Goal: Navigation & Orientation: Find specific page/section

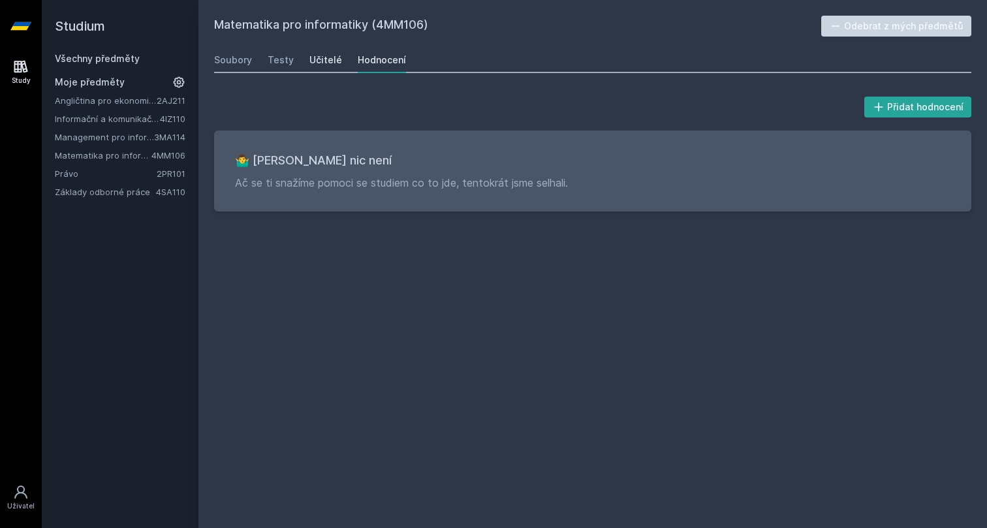
click at [328, 60] on div "Učitelé" at bounding box center [326, 60] width 33 height 13
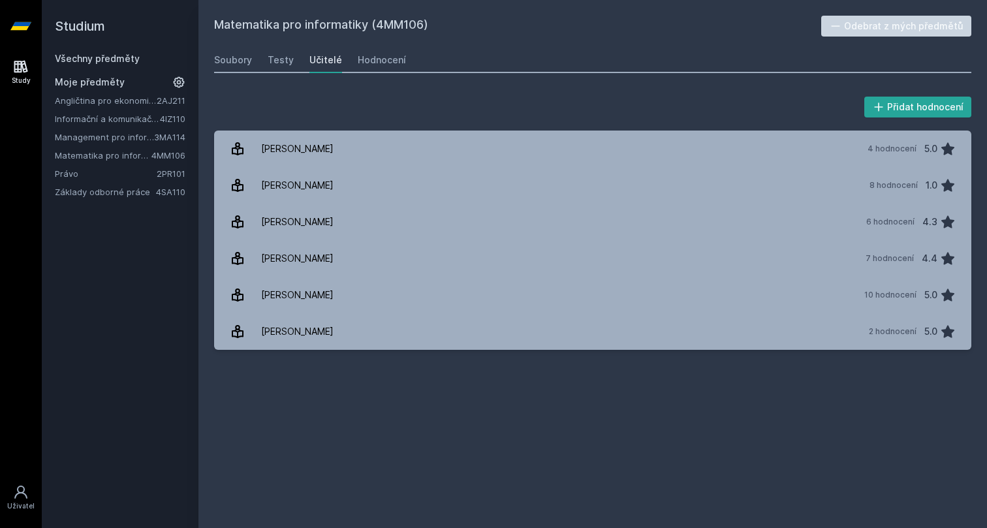
click at [403, 62] on div "Soubory Testy Učitelé Hodnocení" at bounding box center [593, 60] width 758 height 26
click at [395, 61] on div "Hodnocení" at bounding box center [382, 60] width 48 height 13
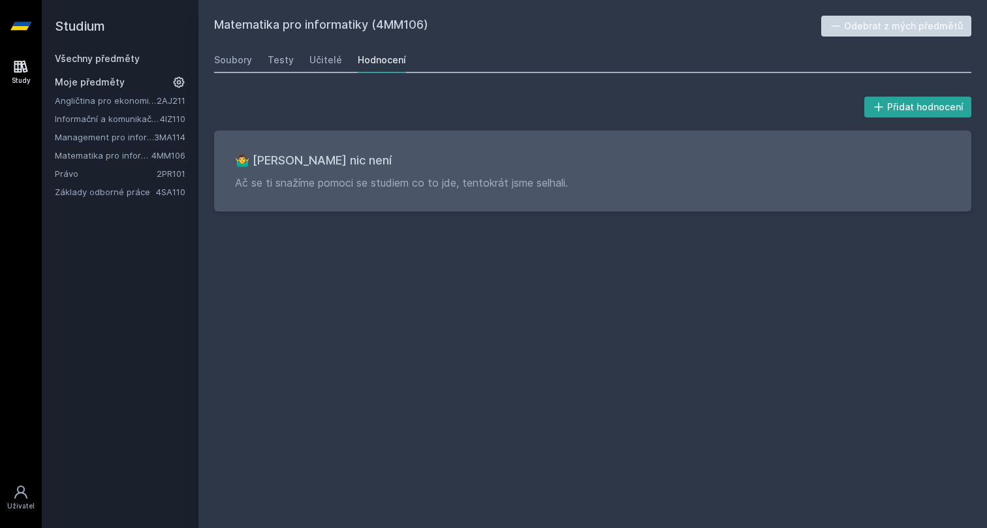
click at [239, 46] on div "Matematika pro informatiky (4MM106) Odebrat z mých předmětů [GEOGRAPHIC_DATA] T…" at bounding box center [593, 264] width 758 height 497
click at [238, 55] on div "Soubory" at bounding box center [233, 60] width 38 height 13
click at [129, 105] on link "Angličtina pro ekonomická studia 1 (B2/C1)" at bounding box center [106, 100] width 102 height 13
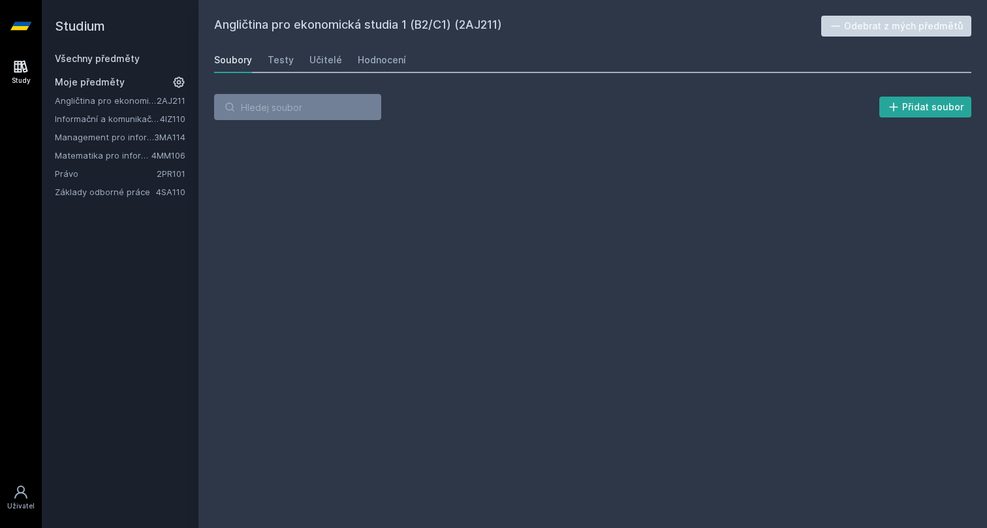
click at [128, 103] on link "Angličtina pro ekonomická studia 1 (B2/C1)" at bounding box center [106, 100] width 102 height 13
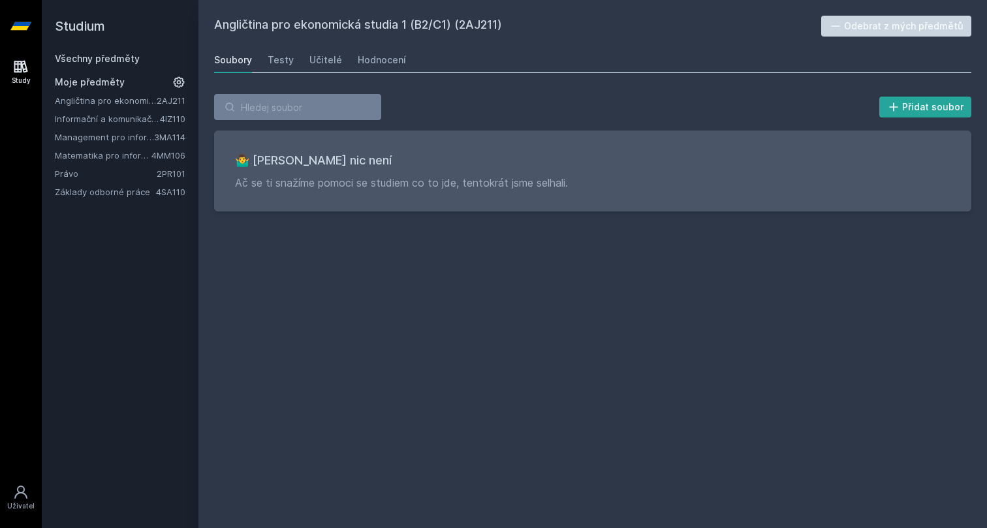
click at [123, 100] on link "Angličtina pro ekonomická studia 1 (B2/C1)" at bounding box center [106, 100] width 102 height 13
click at [123, 101] on link "Angličtina pro ekonomická studia 1 (B2/C1)" at bounding box center [106, 100] width 102 height 13
click at [278, 68] on link "Testy" at bounding box center [281, 60] width 26 height 26
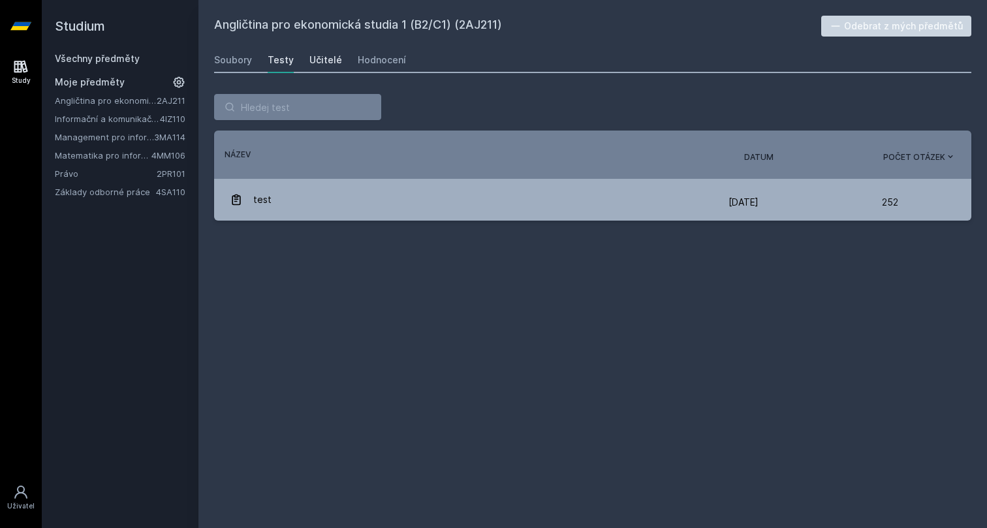
click at [327, 65] on div "Učitelé" at bounding box center [326, 60] width 33 height 13
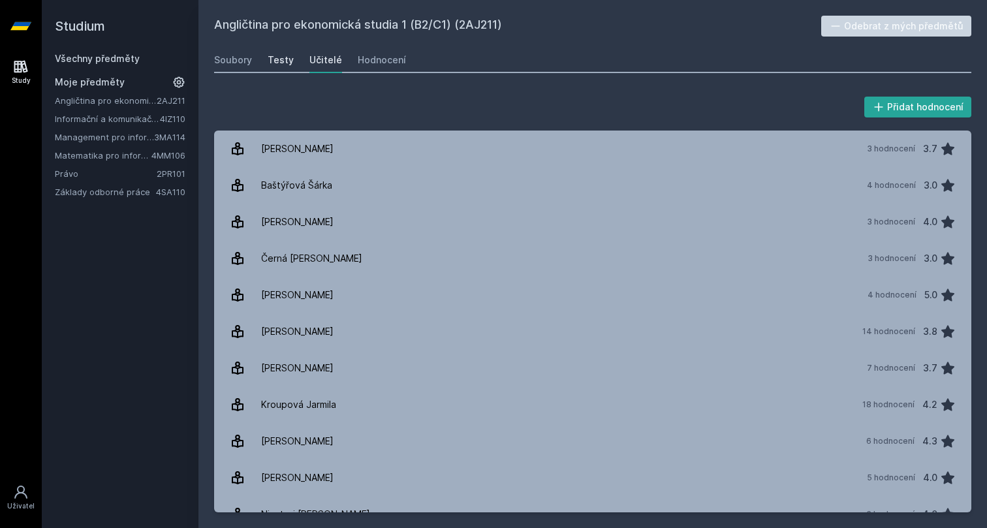
click at [270, 61] on div "Testy" at bounding box center [281, 60] width 26 height 13
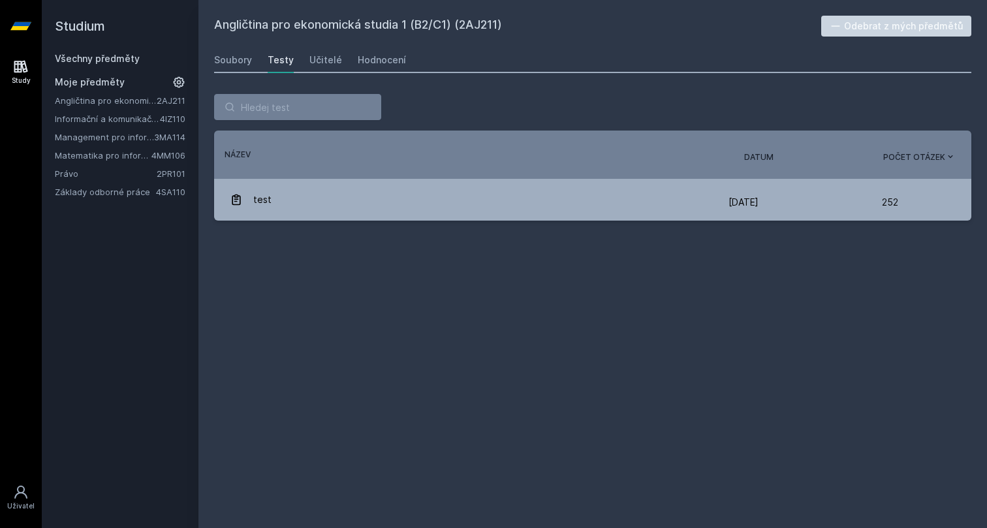
click at [118, 135] on link "Management pro informatiky a statistiky" at bounding box center [104, 137] width 99 height 13
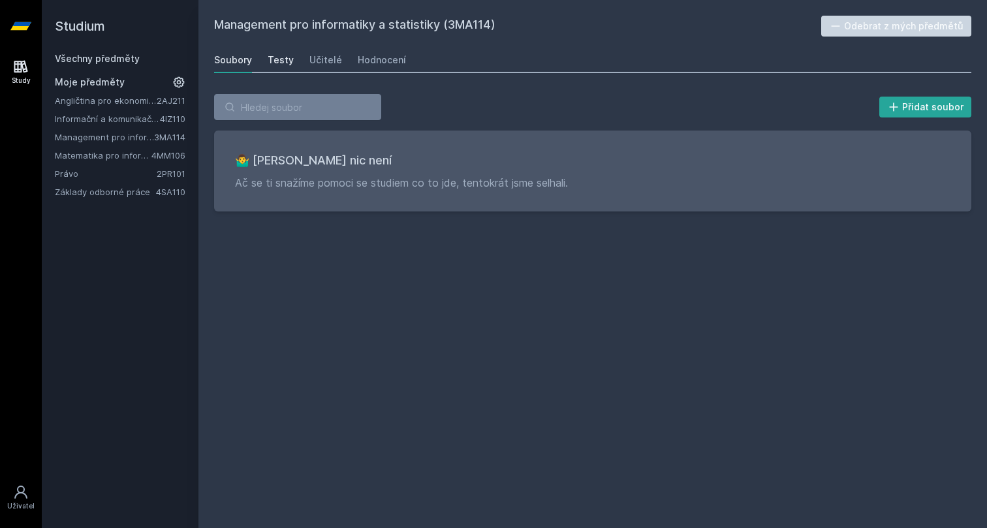
click at [271, 67] on link "Testy" at bounding box center [281, 60] width 26 height 26
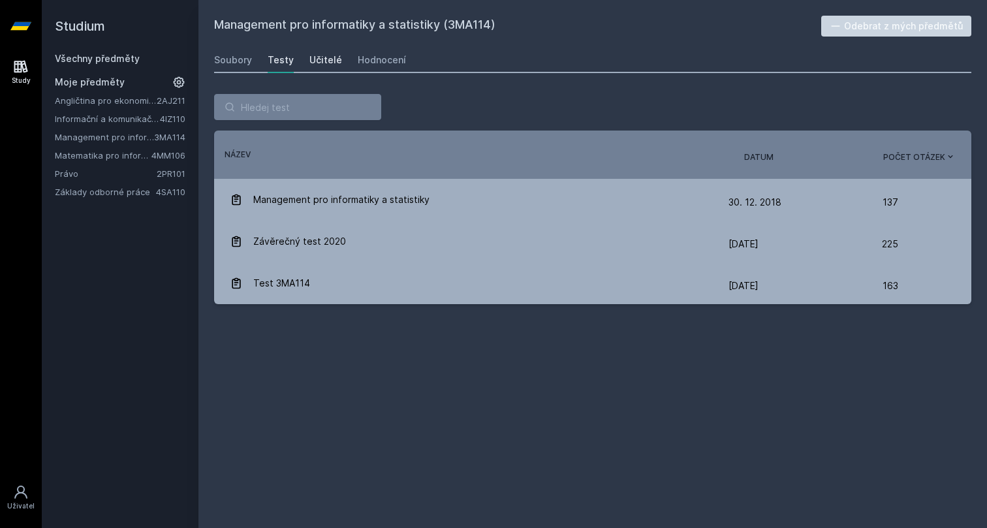
click at [323, 63] on div "Učitelé" at bounding box center [326, 60] width 33 height 13
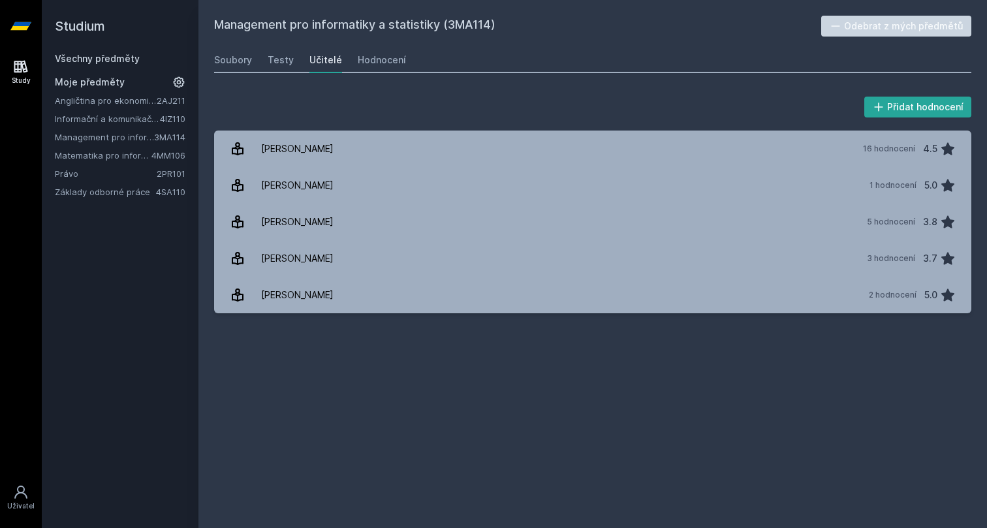
click at [89, 176] on link "Právo" at bounding box center [106, 173] width 102 height 13
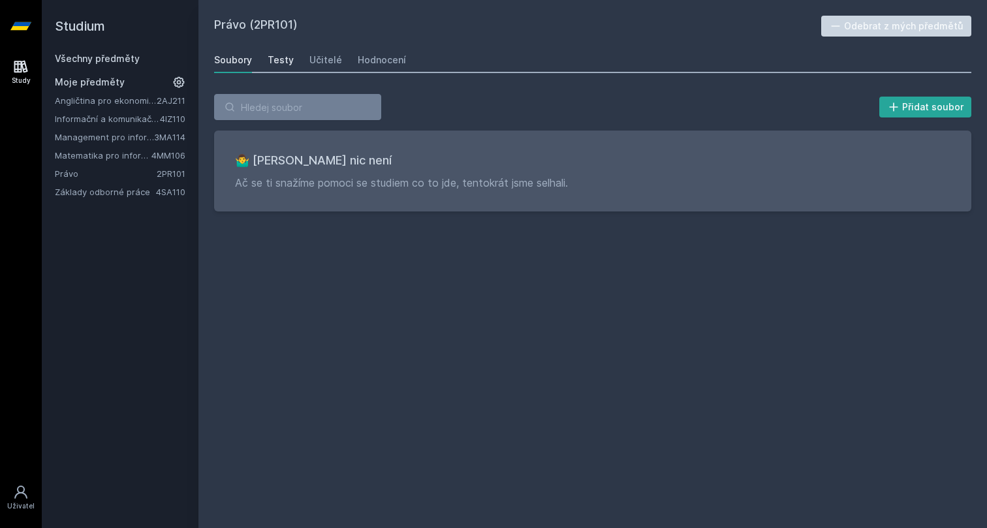
click at [280, 65] on div "Testy" at bounding box center [281, 60] width 26 height 13
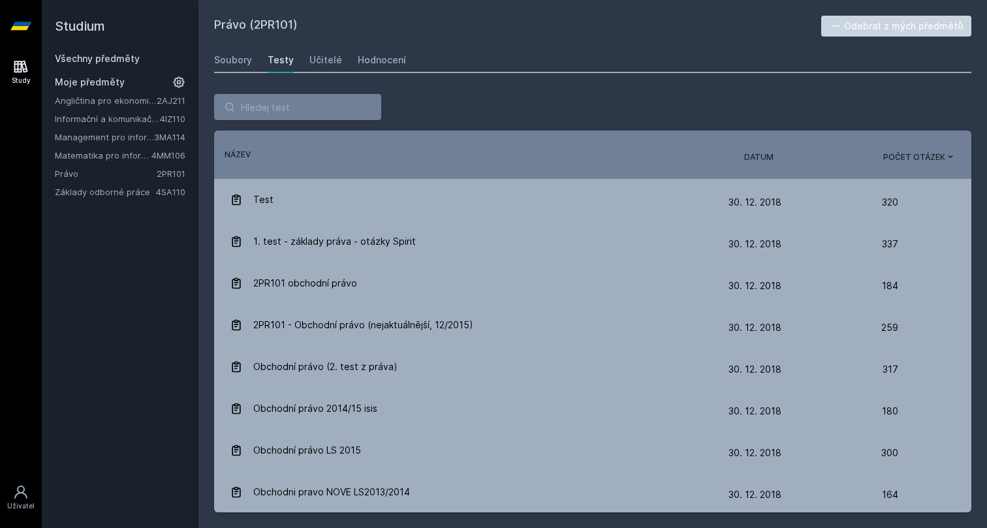
click at [763, 159] on span "Datum" at bounding box center [758, 158] width 29 height 12
click at [108, 195] on link "Základy odborné práce" at bounding box center [105, 191] width 101 height 13
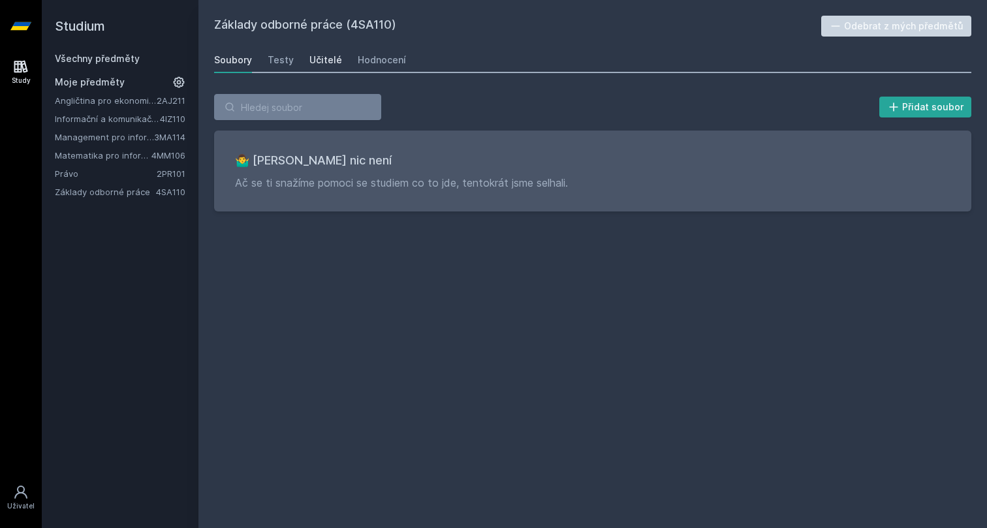
click at [311, 63] on div "Učitelé" at bounding box center [326, 60] width 33 height 13
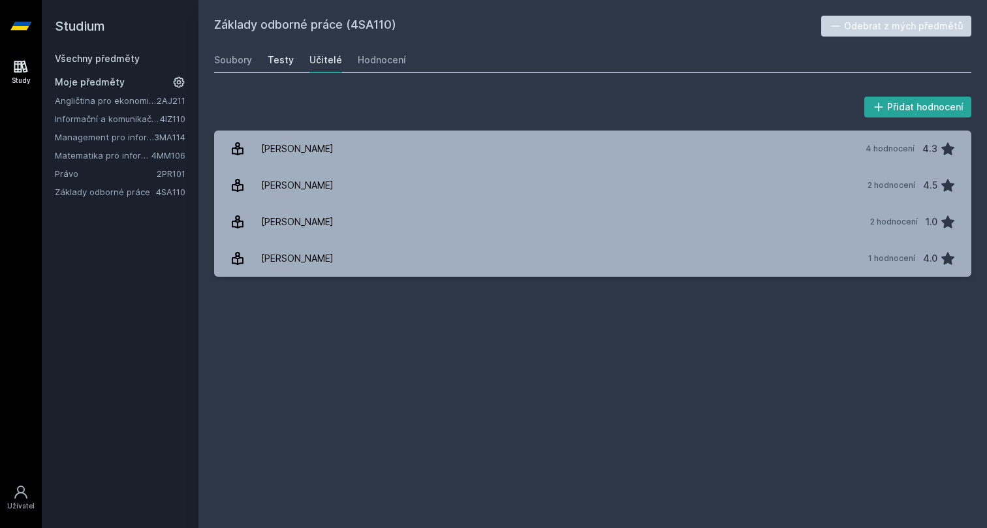
click at [287, 62] on div "Testy" at bounding box center [281, 60] width 26 height 13
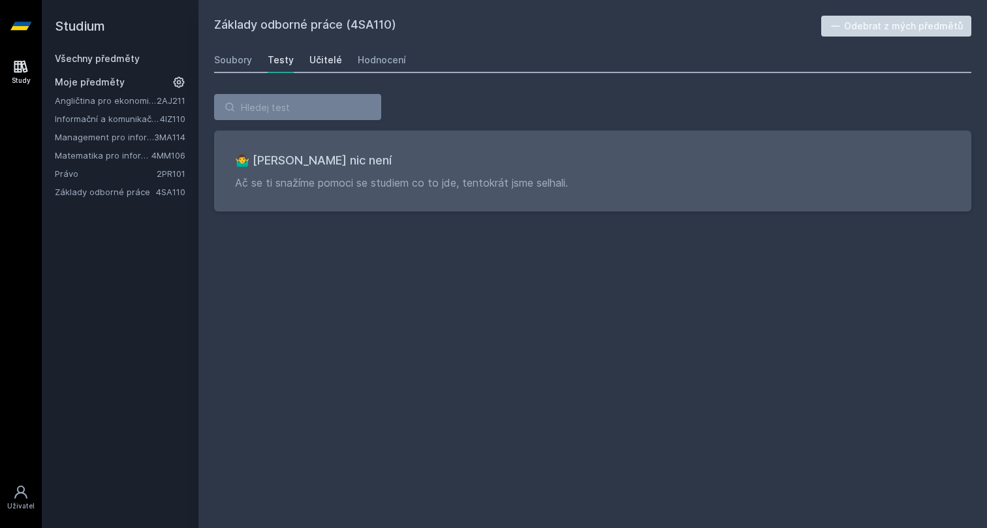
click at [315, 62] on div "Učitelé" at bounding box center [326, 60] width 33 height 13
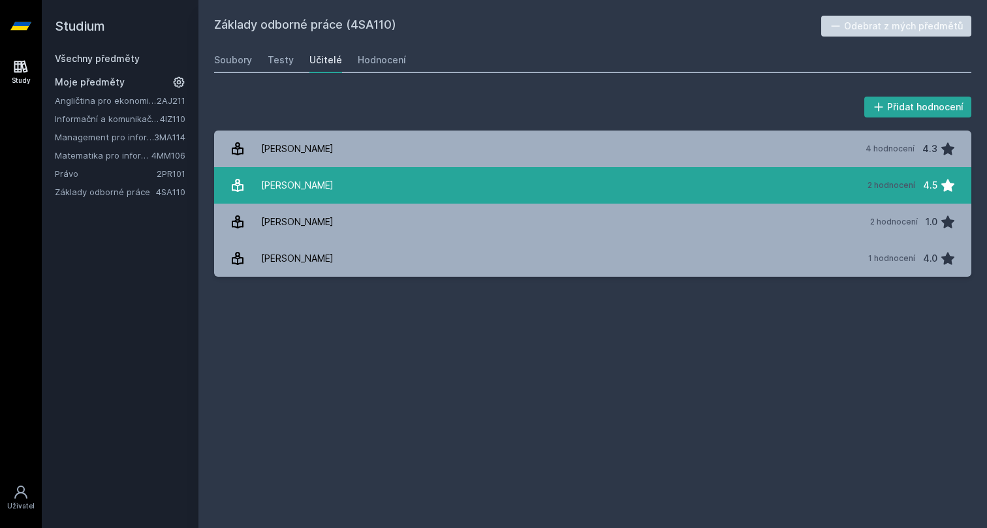
click at [332, 184] on link "Radváková Věra 2 hodnocení 4.5" at bounding box center [593, 185] width 758 height 37
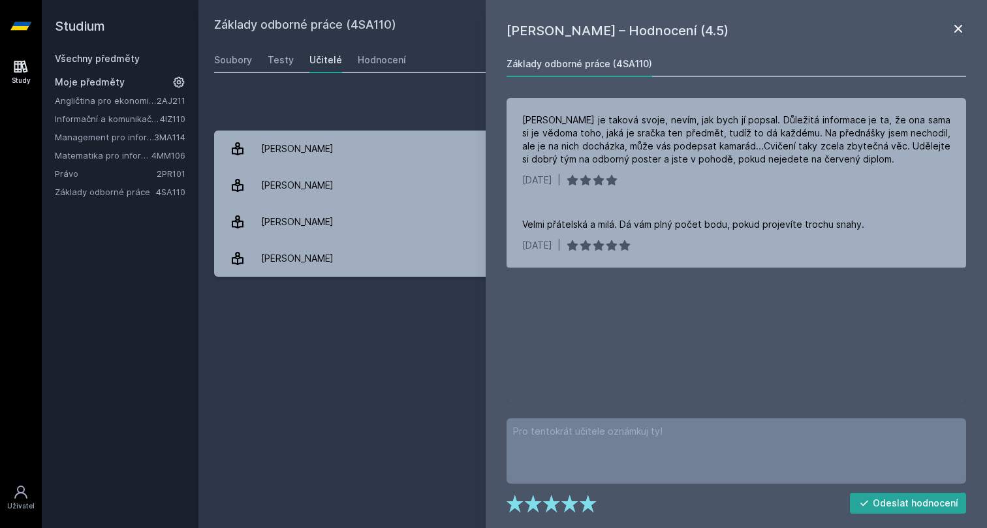
click at [961, 29] on icon at bounding box center [959, 29] width 16 height 16
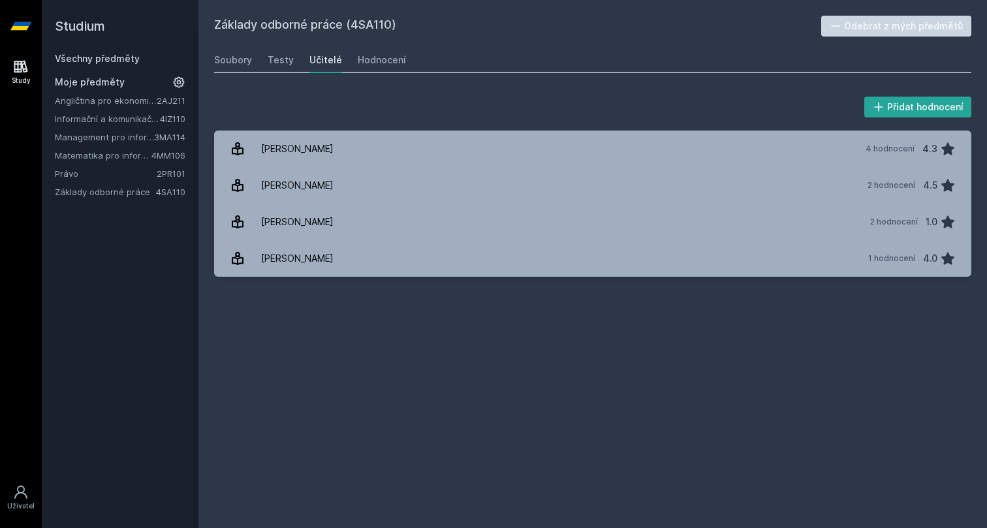
click at [88, 155] on link "Matematika pro informatiky" at bounding box center [103, 155] width 97 height 13
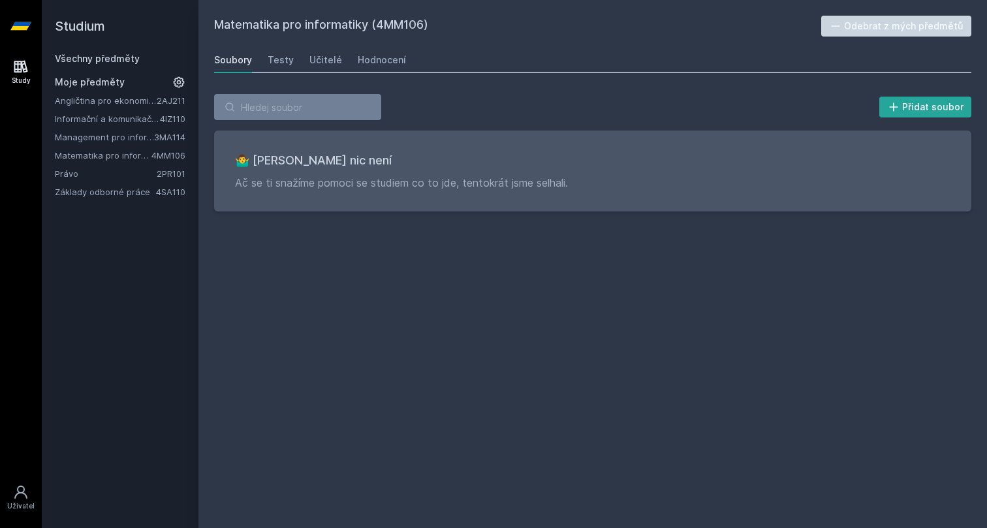
click at [306, 65] on div "Soubory Testy Učitelé Hodnocení" at bounding box center [593, 60] width 758 height 26
click at [313, 63] on div "Učitelé" at bounding box center [326, 60] width 33 height 13
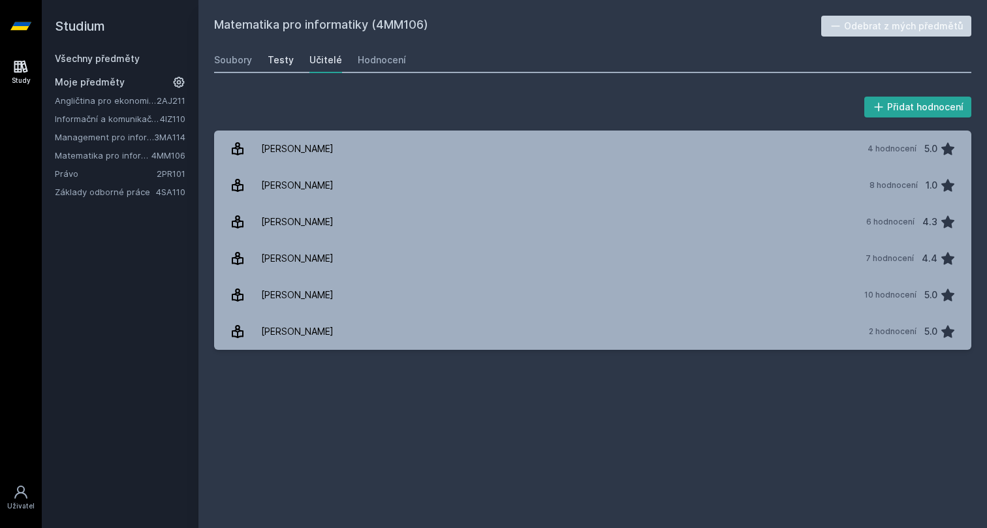
click at [273, 63] on div "Testy" at bounding box center [281, 60] width 26 height 13
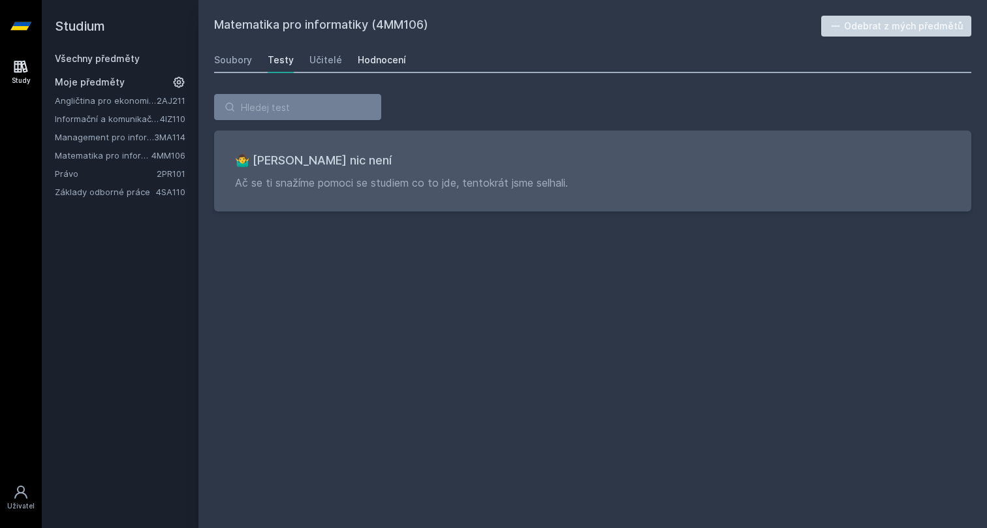
click at [376, 63] on div "Hodnocení" at bounding box center [382, 60] width 48 height 13
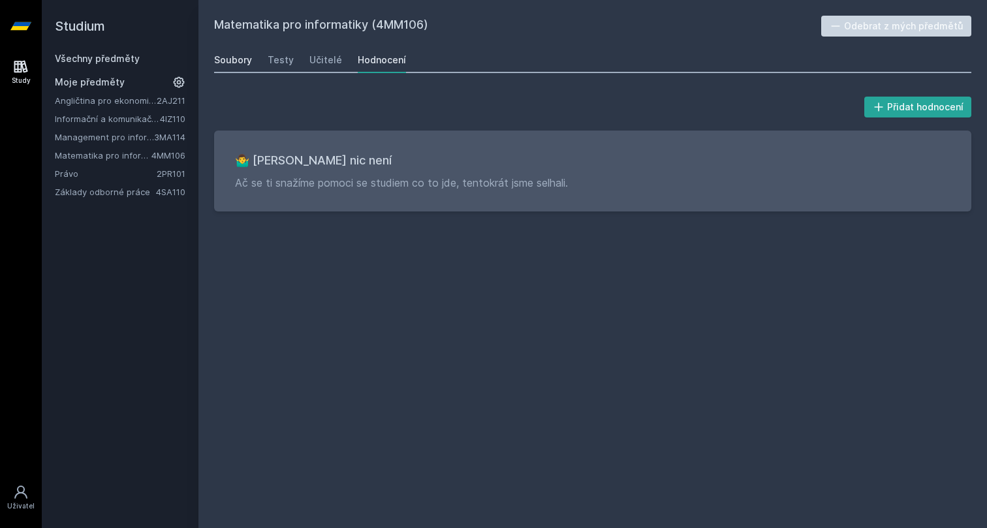
click at [228, 65] on div "Soubory" at bounding box center [233, 60] width 38 height 13
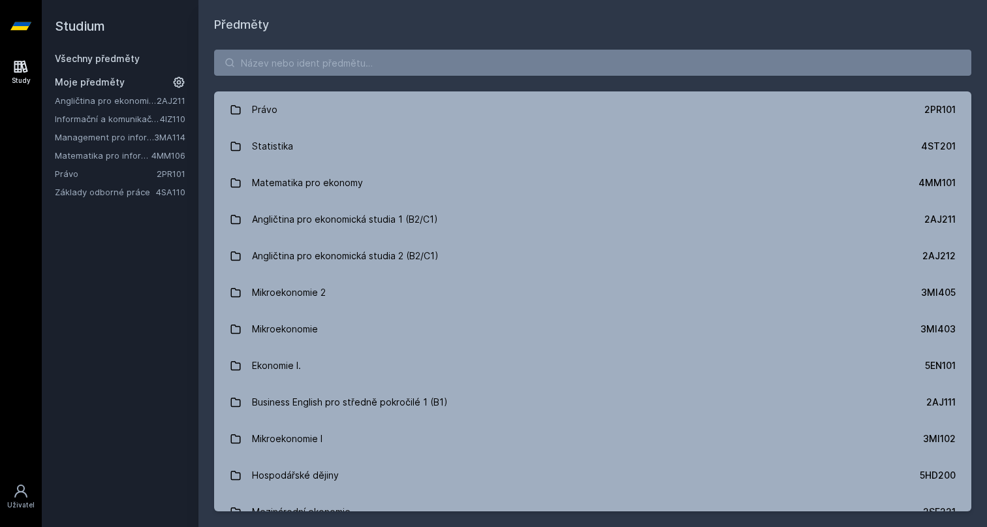
click at [105, 116] on link "Informační a komunikační technologie" at bounding box center [107, 118] width 105 height 13
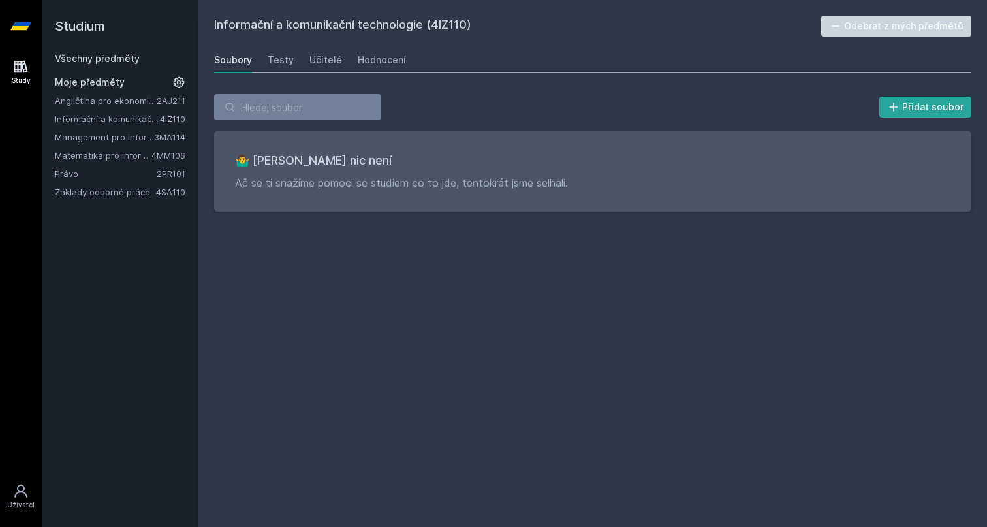
click at [101, 152] on link "Matematika pro informatiky" at bounding box center [103, 155] width 97 height 13
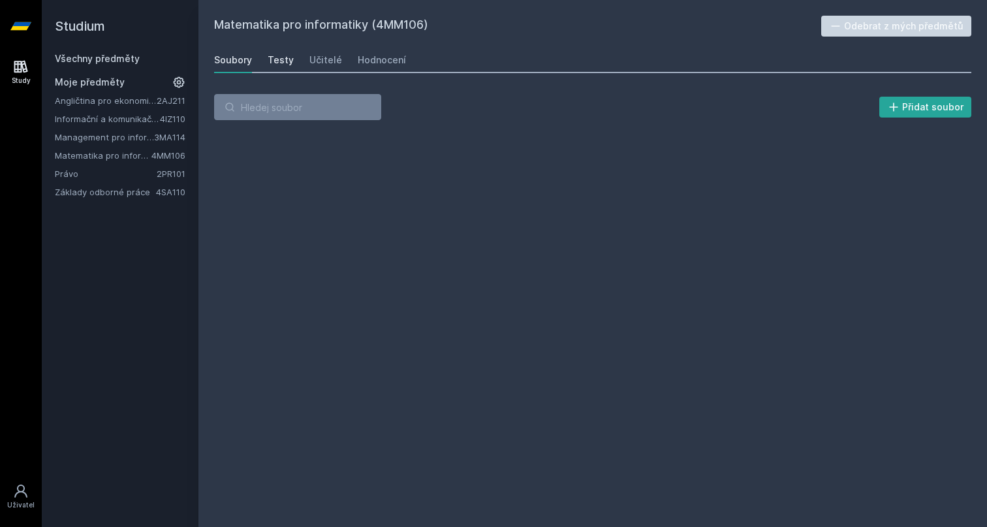
click at [283, 65] on div "Testy" at bounding box center [281, 60] width 26 height 13
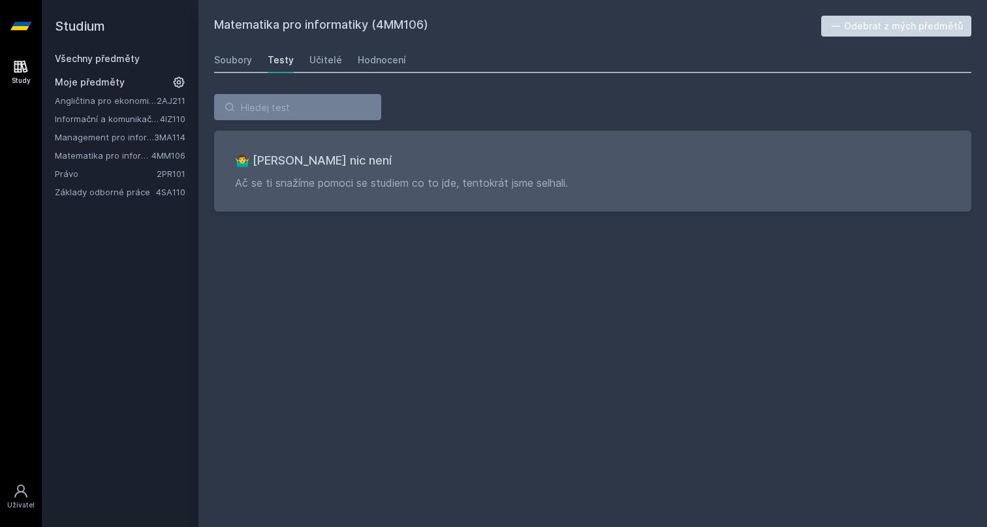
click at [345, 63] on div "Soubory Testy Učitelé Hodnocení" at bounding box center [593, 60] width 758 height 26
click at [326, 57] on div "Učitelé" at bounding box center [326, 60] width 33 height 13
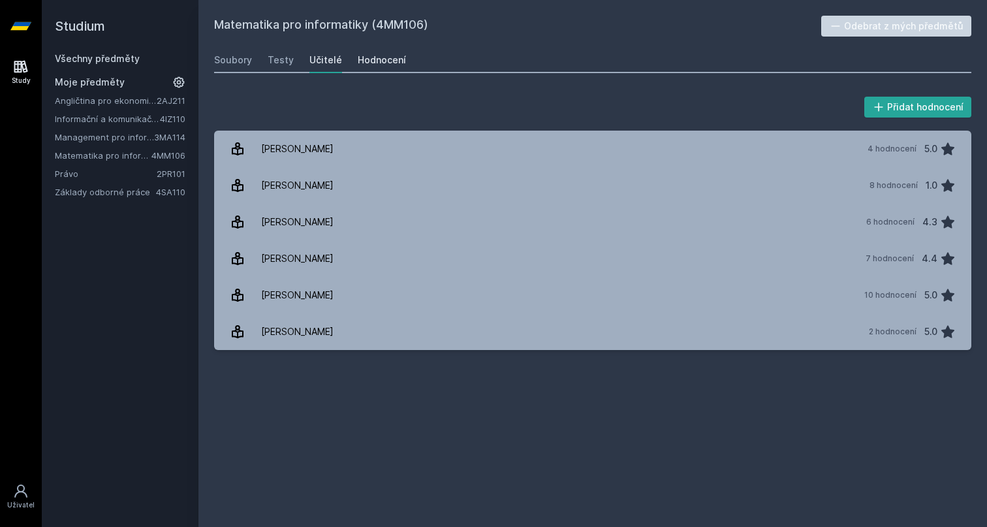
click at [382, 62] on div "Hodnocení" at bounding box center [382, 60] width 48 height 13
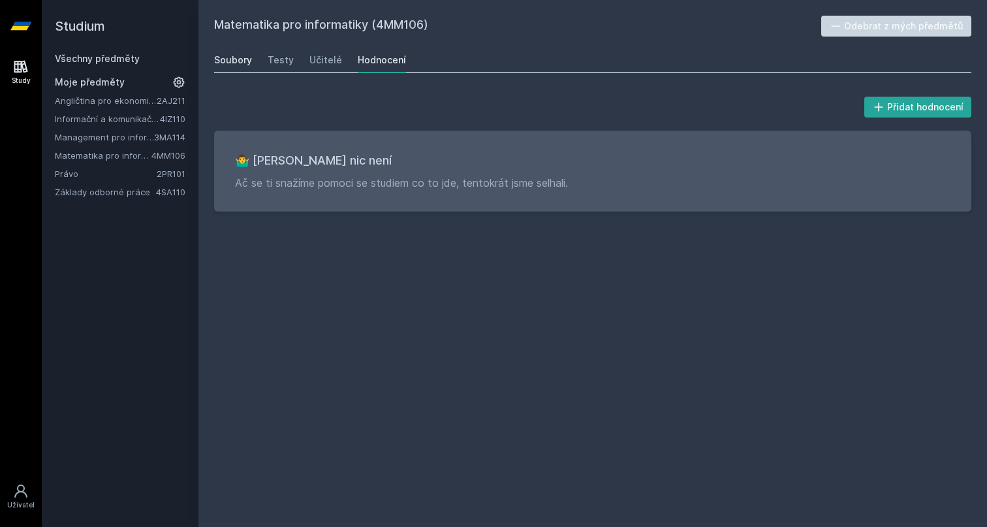
click at [242, 54] on div "Soubory" at bounding box center [233, 60] width 38 height 13
click at [86, 177] on link "Právo" at bounding box center [106, 173] width 102 height 13
